Goal: Transaction & Acquisition: Download file/media

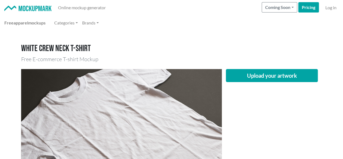
drag, startPoint x: 257, startPoint y: 105, endPoint x: 261, endPoint y: 100, distance: 6.7
click at [257, 105] on div "Upload your artwork" at bounding box center [272, 136] width 100 height 134
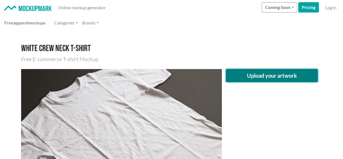
click at [274, 78] on button "Upload your artwork" at bounding box center [272, 75] width 92 height 13
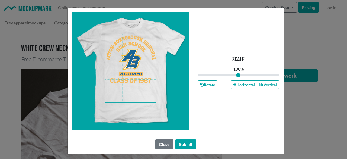
click at [130, 50] on span at bounding box center [130, 68] width 51 height 68
click at [239, 84] on button "Horizontal" at bounding box center [244, 84] width 27 height 8
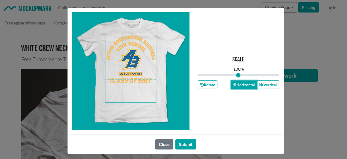
click at [239, 84] on button "Horizontal" at bounding box center [244, 84] width 27 height 8
click at [186, 146] on button "Submit" at bounding box center [185, 144] width 21 height 10
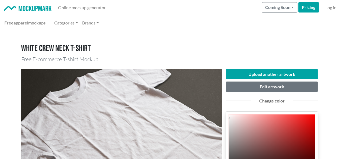
scroll to position [81, 0]
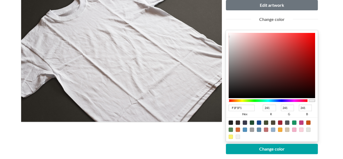
type input "010000"
type input "1"
type input "0"
click at [281, 97] on div at bounding box center [272, 65] width 87 height 65
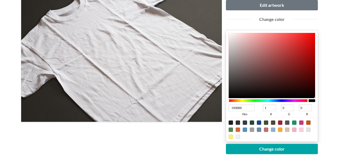
type input "000001"
type input "0"
type input "1"
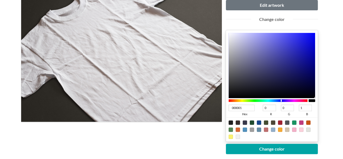
click at [281, 99] on div at bounding box center [268, 100] width 79 height 3
type input "111191"
type input "17"
type input "145"
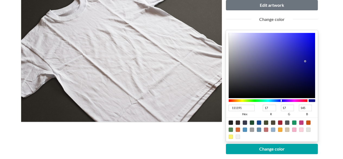
click at [305, 60] on div at bounding box center [272, 65] width 87 height 65
type input "2E1191"
type input "46"
click at [284, 100] on div at bounding box center [268, 100] width 79 height 3
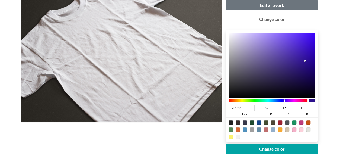
type input "111191"
type input "17"
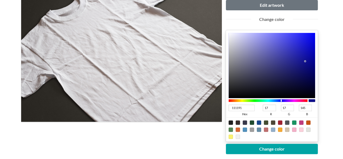
click at [281, 100] on div at bounding box center [268, 100] width 79 height 3
type input "112691"
type input "38"
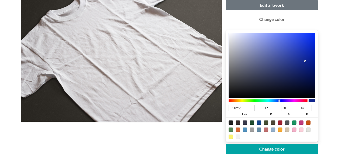
click at [279, 100] on div at bounding box center [268, 100] width 79 height 3
type input "112481"
type input "36"
type input "129"
type input "0E2280"
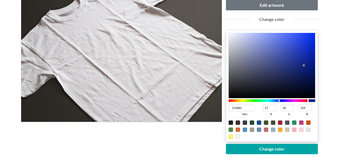
type input "14"
type input "34"
type input "128"
type input "021778"
type input "2"
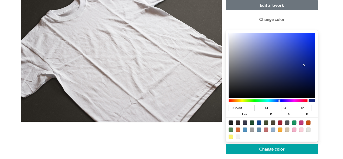
type input "23"
type input "120"
type input "001679"
type input "0"
type input "22"
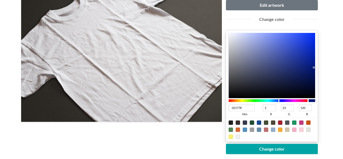
type input "121"
drag, startPoint x: 304, startPoint y: 65, endPoint x: 317, endPoint y: 69, distance: 14.2
click at [318, 67] on div "001679 hex 0 r 22 g 121 b 100 a" at bounding box center [272, 85] width 92 height 111
type input "020079"
type input "2"
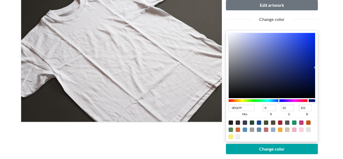
type input "0"
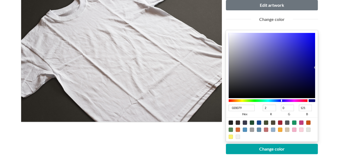
click at [281, 99] on div at bounding box center [268, 100] width 79 height 3
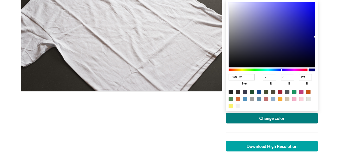
scroll to position [136, 0]
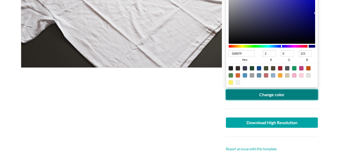
click at [275, 95] on button "Change color" at bounding box center [272, 94] width 92 height 10
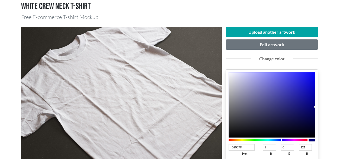
scroll to position [0, 0]
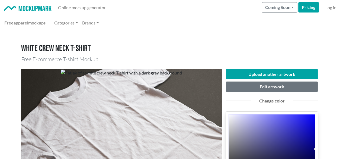
click at [244, 46] on h1 "White crew neck T-shirt" at bounding box center [171, 48] width 301 height 10
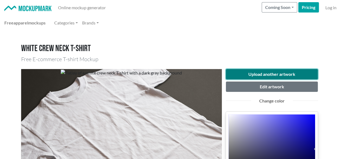
click at [264, 71] on button "Upload another artwork" at bounding box center [272, 74] width 92 height 10
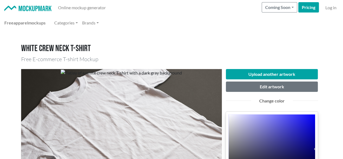
drag, startPoint x: 225, startPoint y: 33, endPoint x: 236, endPoint y: 41, distance: 13.6
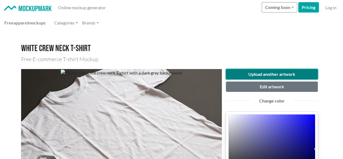
click at [251, 71] on button "Upload another artwork" at bounding box center [272, 74] width 92 height 10
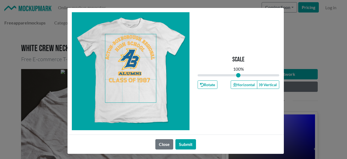
click at [132, 65] on span at bounding box center [130, 68] width 51 height 68
click at [238, 86] on button "Horizontal" at bounding box center [244, 84] width 27 height 8
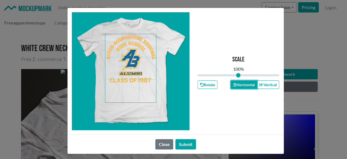
click at [238, 86] on button "Horizontal" at bounding box center [244, 84] width 27 height 8
click at [183, 143] on button "Submit" at bounding box center [185, 144] width 21 height 10
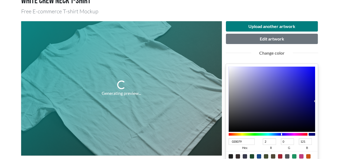
scroll to position [81, 0]
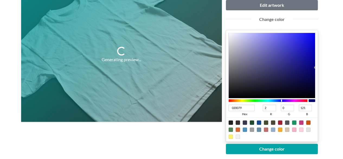
type input "004879"
type input "0"
type input "72"
click at [273, 101] on div at bounding box center [268, 100] width 79 height 3
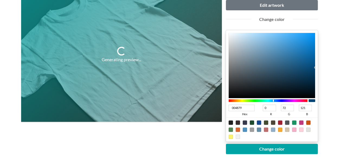
type input "005C79"
type input "92"
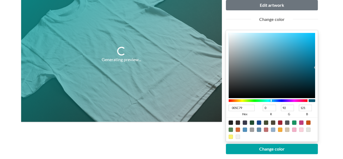
type input "007579"
type input "117"
type input "007978"
type input "121"
type input "120"
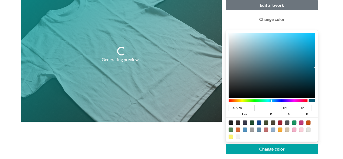
type input "00796C"
type input "108"
type input "007962"
type input "98"
type input "007958"
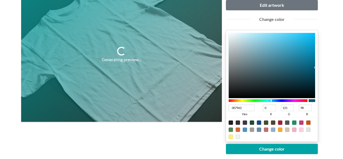
type input "88"
type input "007950"
type input "80"
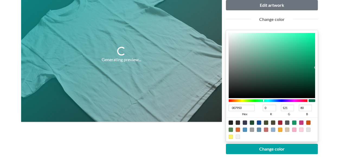
type input "007953"
type input "83"
type input "00795D"
type input "93"
type input "007969"
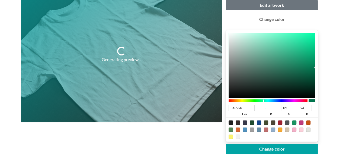
type input "105"
type input "007973"
type input "115"
type input "006B79"
type input "107"
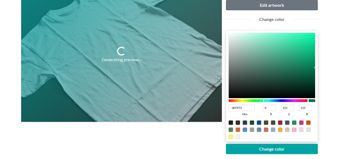
type input "121"
type input "006179"
type input "97"
type input "005C79"
type input "92"
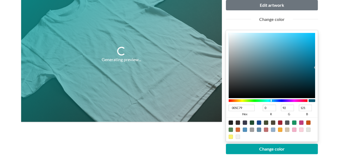
type input "005979"
type input "89"
type input "005779"
type input "87"
type input "005579"
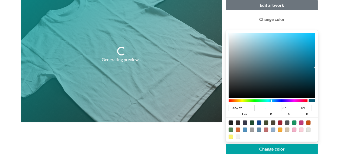
type input "85"
type input "005279"
type input "82"
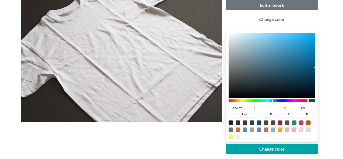
click at [272, 99] on div at bounding box center [268, 100] width 79 height 3
type input "0970A1"
type input "9"
type input "112"
type input "161"
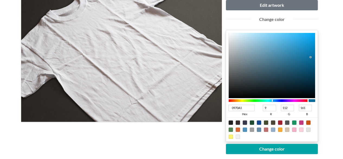
type input "086E9F"
type input "8"
type input "110"
type input "159"
type input "056A9B"
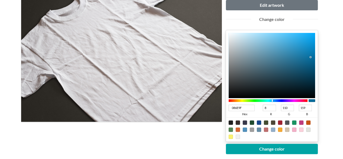
type input "5"
type input "106"
type input "155"
type input "006596"
type input "0"
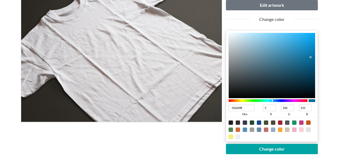
type input "101"
type input "150"
type input "006291"
type input "98"
type input "145"
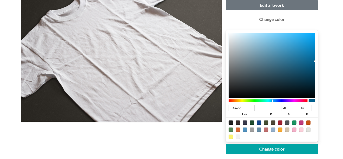
type input "00618F"
type input "97"
type input "143"
type input "00608E"
type input "96"
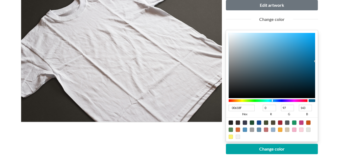
type input "142"
type input "005F8C"
type input "95"
type input "140"
type input "005D89"
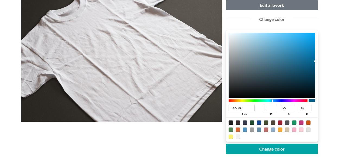
type input "93"
type input "137"
type input "005B87"
type input "91"
type input "135"
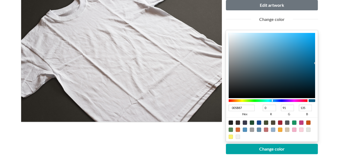
type input "005984"
type input "89"
type input "132"
type input "005781"
type input "87"
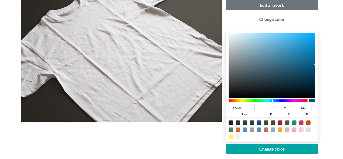
type input "129"
type input "005780"
type input "128"
type input "00567E"
type input "86"
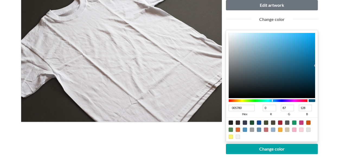
type input "126"
type input "00557D"
type input "85"
type input "125"
drag, startPoint x: 310, startPoint y: 56, endPoint x: 328, endPoint y: 66, distance: 20.1
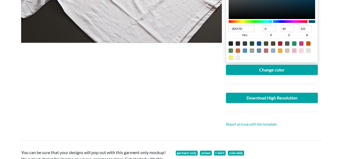
scroll to position [163, 0]
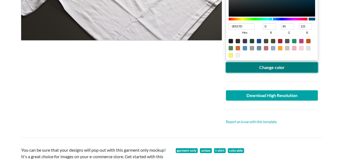
click at [277, 69] on button "Change color" at bounding box center [272, 67] width 92 height 10
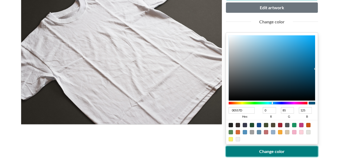
scroll to position [81, 0]
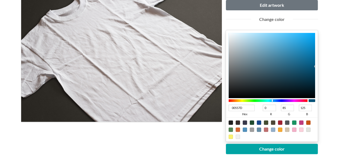
type input "00367D"
type input "54"
click at [276, 99] on div at bounding box center [268, 100] width 79 height 3
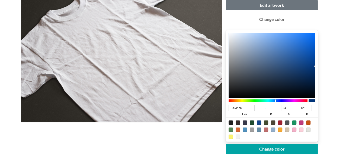
type input "003B7D"
type input "59"
click at [275, 100] on div at bounding box center [274, 100] width 1 height 2
type input "01356E"
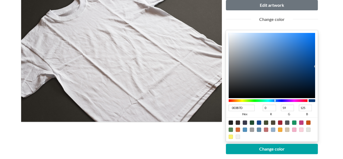
type input "1"
type input "53"
type input "110"
type input "00346D"
type input "0"
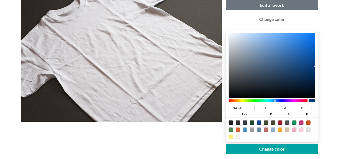
type input "52"
type input "109"
type input "00336B"
type input "51"
type input "107"
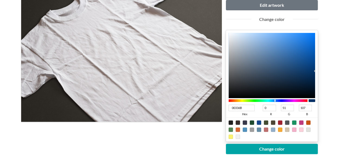
drag, startPoint x: 314, startPoint y: 69, endPoint x: 317, endPoint y: 70, distance: 2.8
click at [317, 70] on div "00336B hex 0 r 51 g 107 b 100 a" at bounding box center [272, 85] width 92 height 111
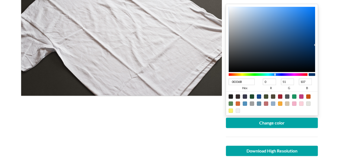
scroll to position [136, 0]
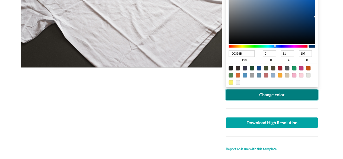
click at [260, 96] on button "Change color" at bounding box center [272, 94] width 92 height 10
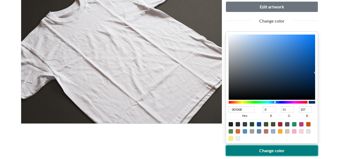
scroll to position [163, 0]
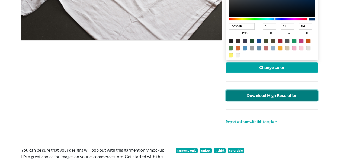
click at [274, 96] on link "Download High Resolution" at bounding box center [272, 95] width 92 height 10
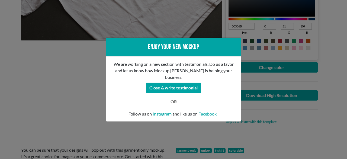
drag, startPoint x: 58, startPoint y: 88, endPoint x: 57, endPoint y: 80, distance: 8.2
click at [57, 87] on div "Enjoy your new mockup We are working on a new section with testimonials. Do us …" at bounding box center [173, 79] width 347 height 159
